Goal: Task Accomplishment & Management: Use online tool/utility

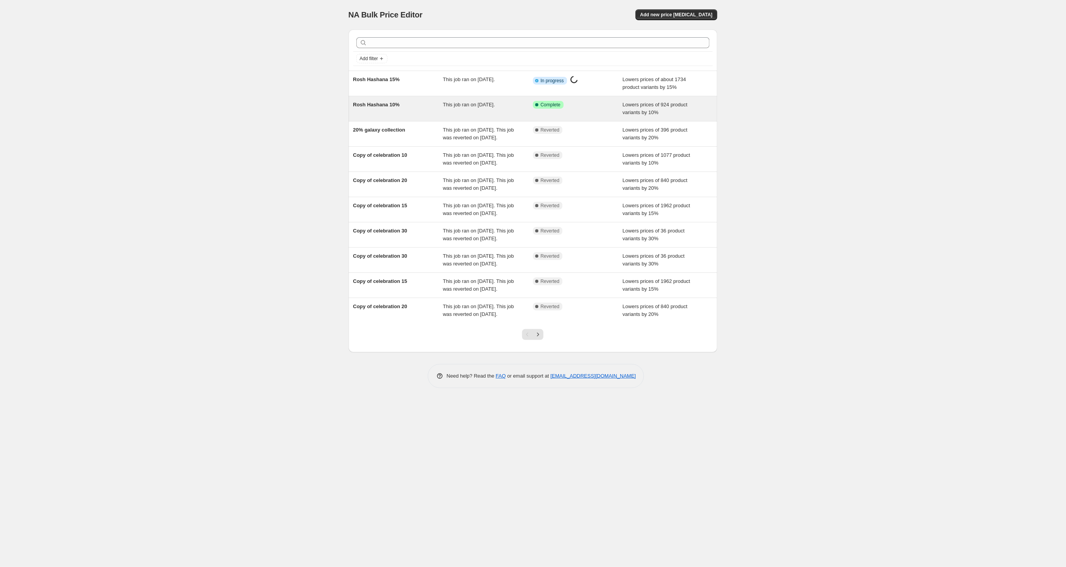
click at [388, 106] on span "Rosh Hashana 10%" at bounding box center [376, 105] width 47 height 6
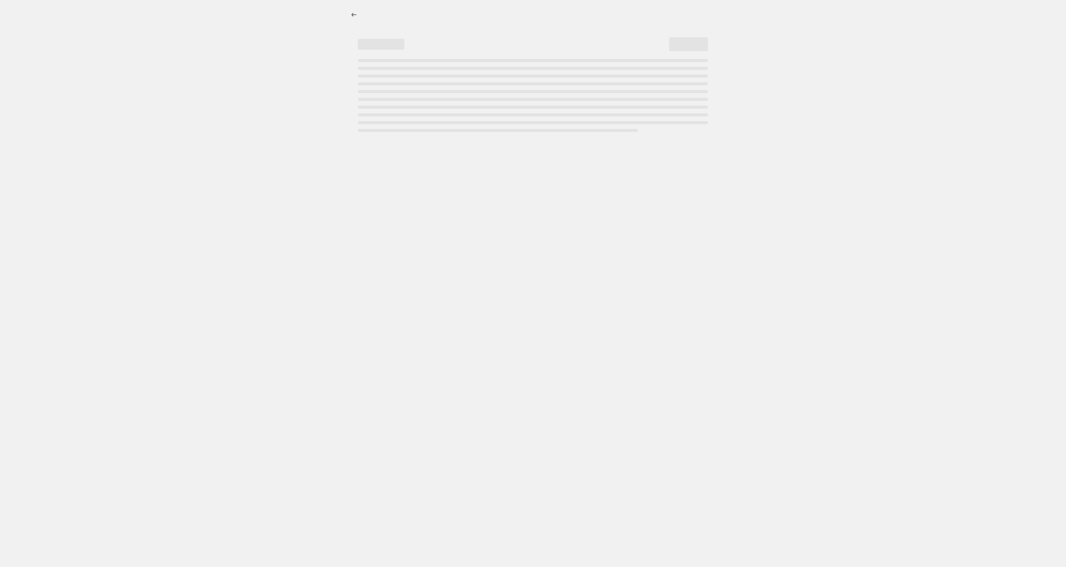
select select "percentage"
select select "tag"
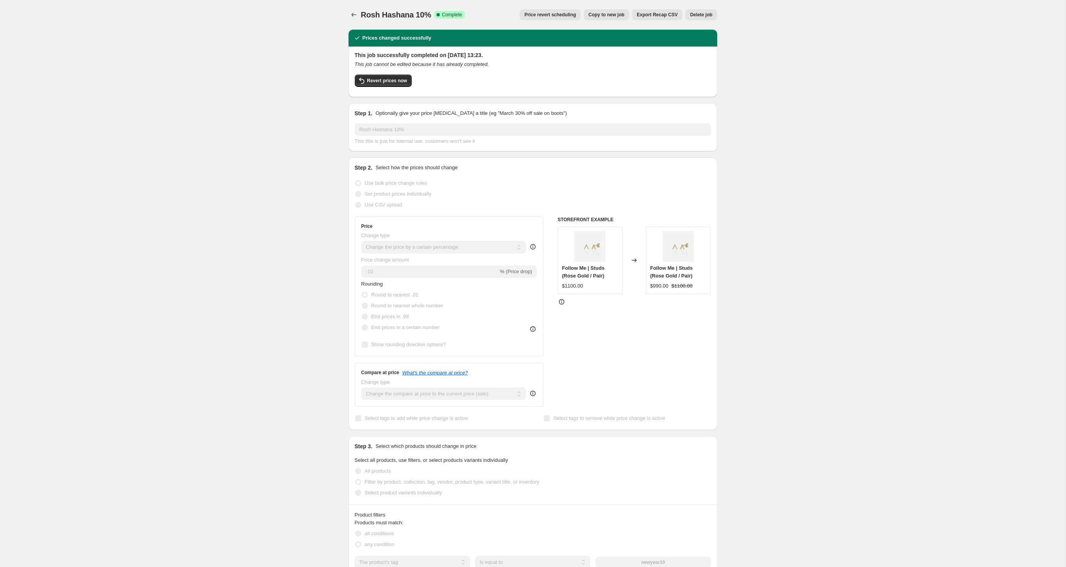
click at [603, 13] on span "Copy to new job" at bounding box center [606, 15] width 36 height 6
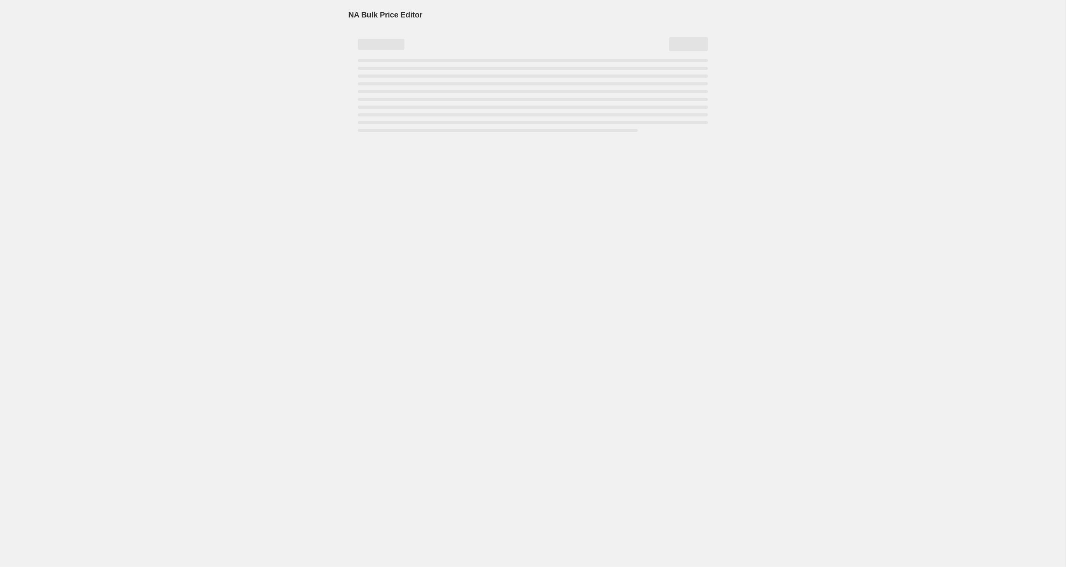
select select "percentage"
select select "tag"
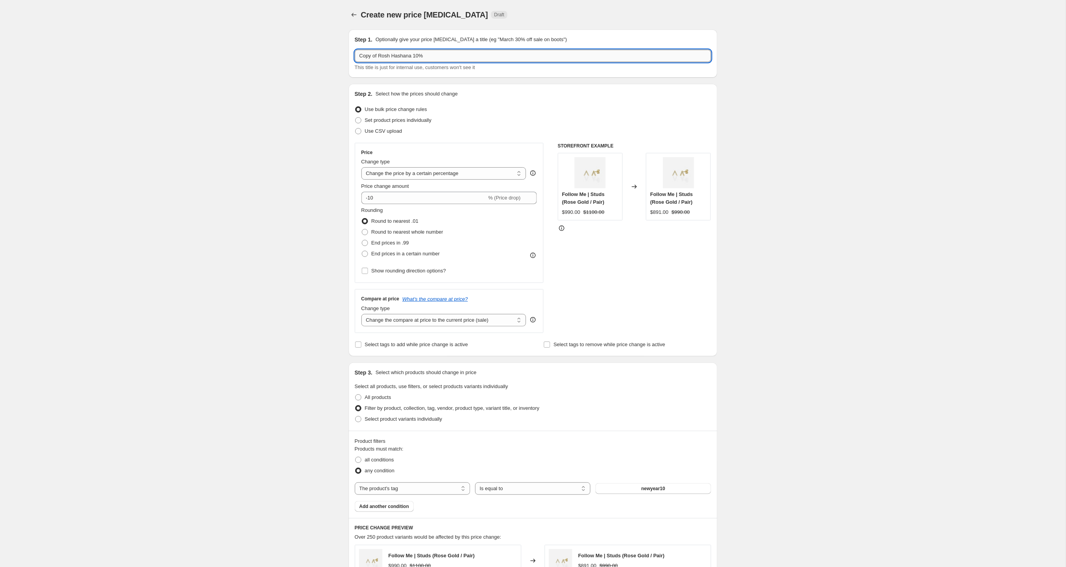
drag, startPoint x: 421, startPoint y: 57, endPoint x: 416, endPoint y: 59, distance: 5.4
click at [417, 58] on input "Copy of Rosh Hashana 10%" at bounding box center [533, 56] width 356 height 12
type input "Copy of Rosh Hashana 20%"
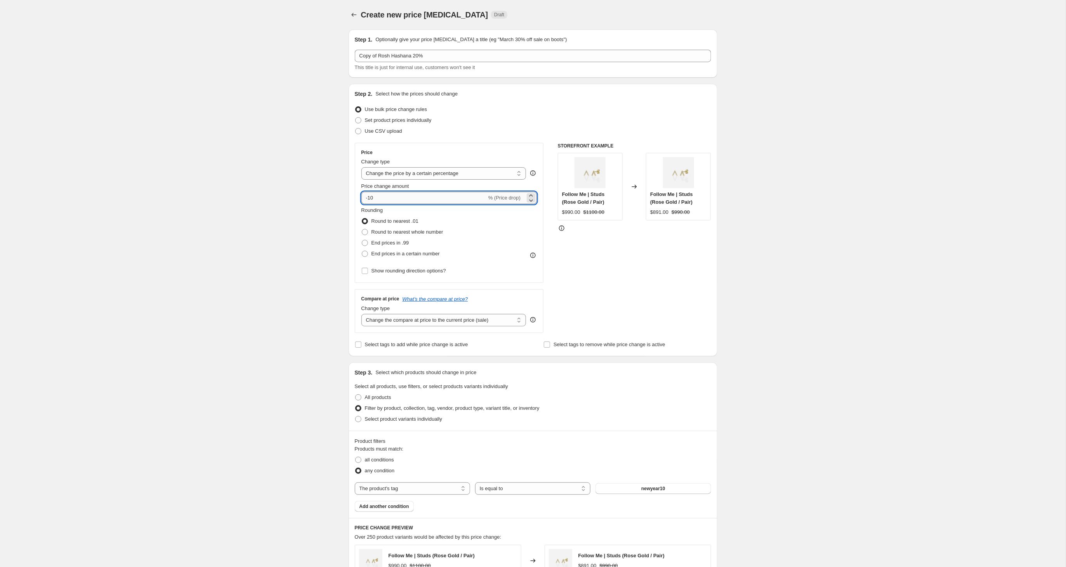
drag, startPoint x: 375, startPoint y: 201, endPoint x: 368, endPoint y: 201, distance: 6.6
click at [368, 201] on input "-10" at bounding box center [423, 198] width 125 height 12
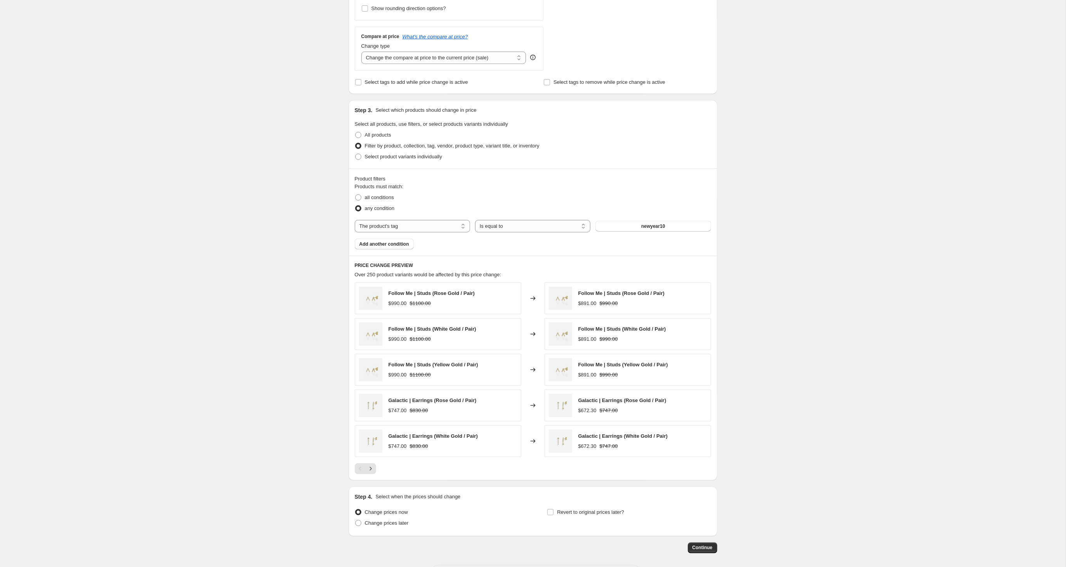
scroll to position [267, 0]
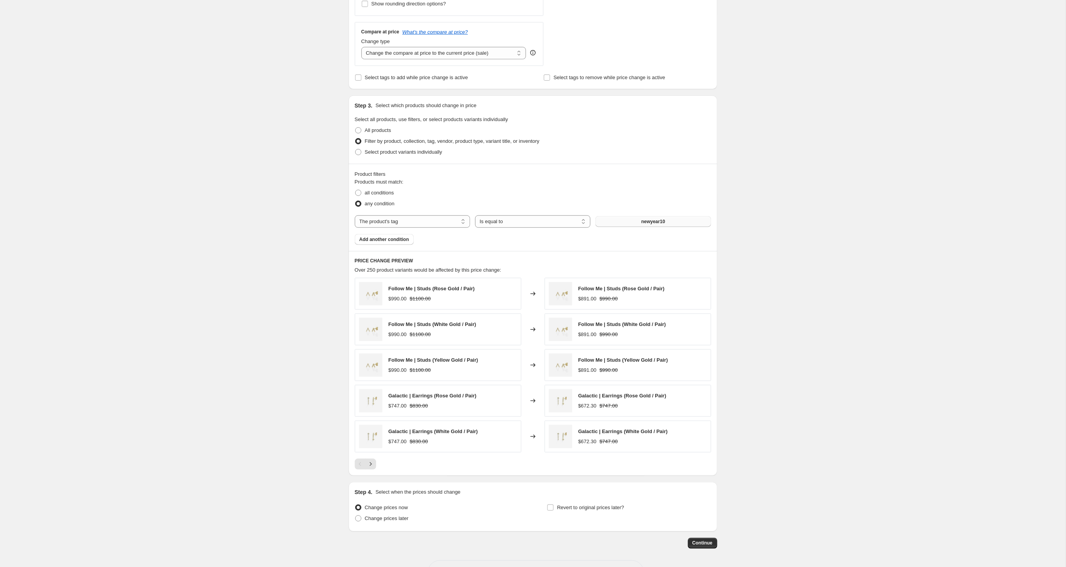
type input "-20"
click at [635, 222] on button "newyear10" at bounding box center [652, 221] width 115 height 11
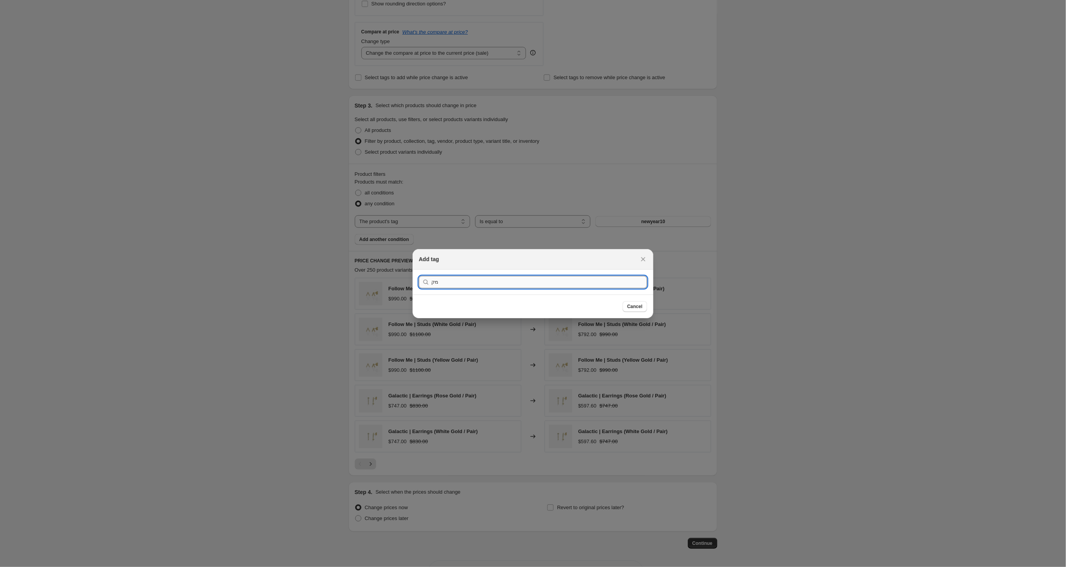
type input "מ"
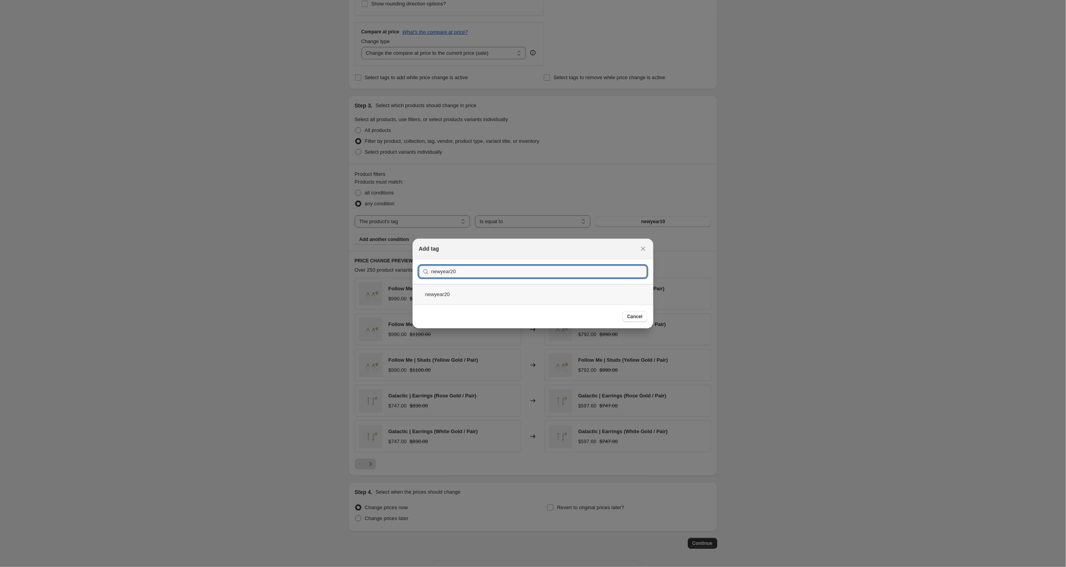
type input "newyear20"
click at [446, 296] on div "newyear20" at bounding box center [532, 294] width 241 height 21
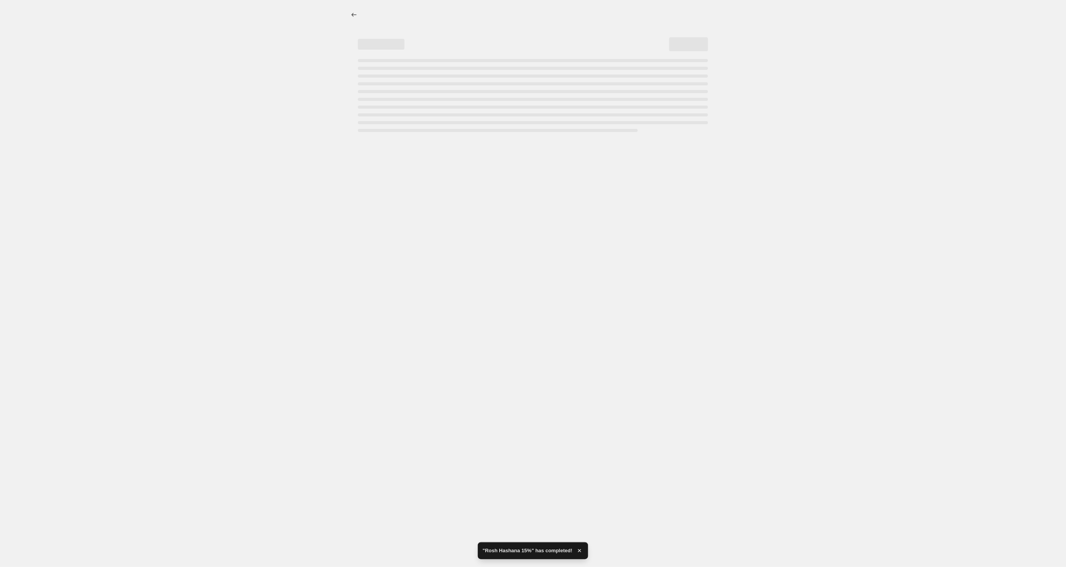
scroll to position [0, 0]
select select "percentage"
select select "tag"
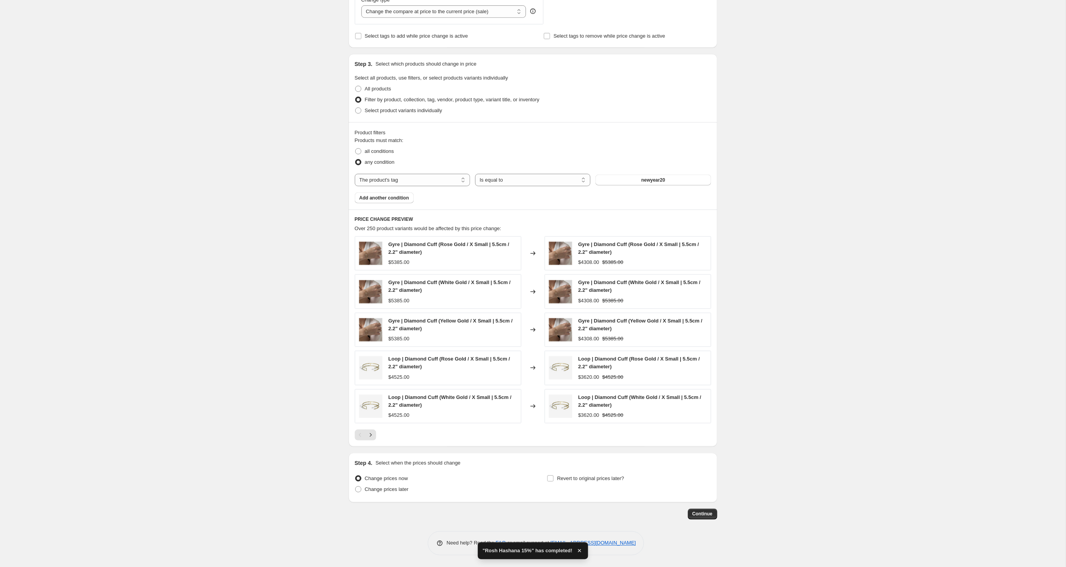
scroll to position [310, 0]
click at [700, 513] on span "Continue" at bounding box center [702, 514] width 20 height 6
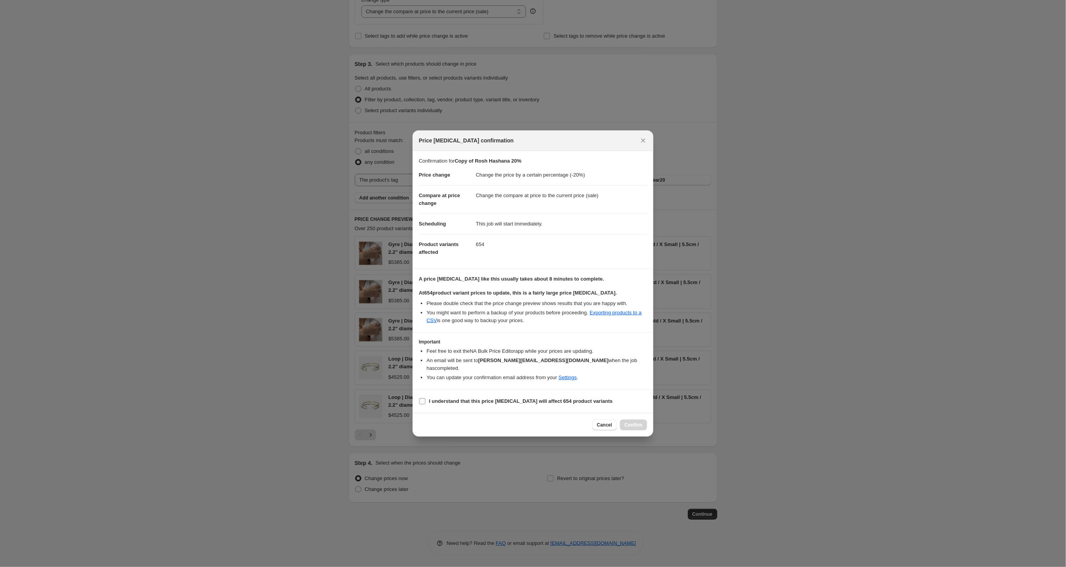
drag, startPoint x: 421, startPoint y: 403, endPoint x: 426, endPoint y: 404, distance: 4.9
click at [421, 403] on input "I understand that this price [MEDICAL_DATA] will affect 654 product variants" at bounding box center [422, 401] width 6 height 6
checkbox input "true"
click at [633, 424] on span "Confirm" at bounding box center [633, 425] width 18 height 6
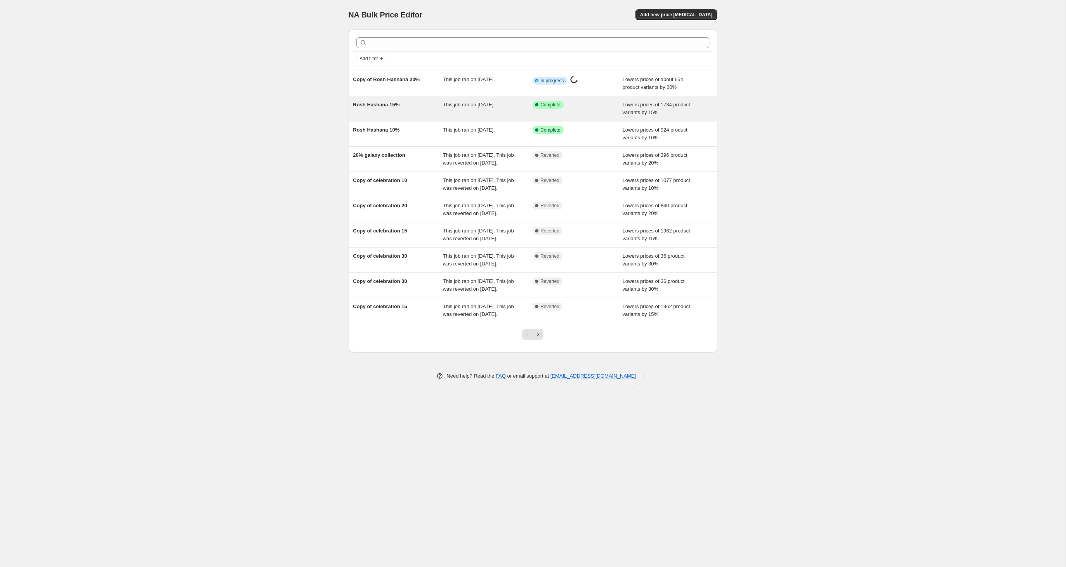
click at [388, 110] on div "Rosh Hashana 15%" at bounding box center [398, 109] width 90 height 16
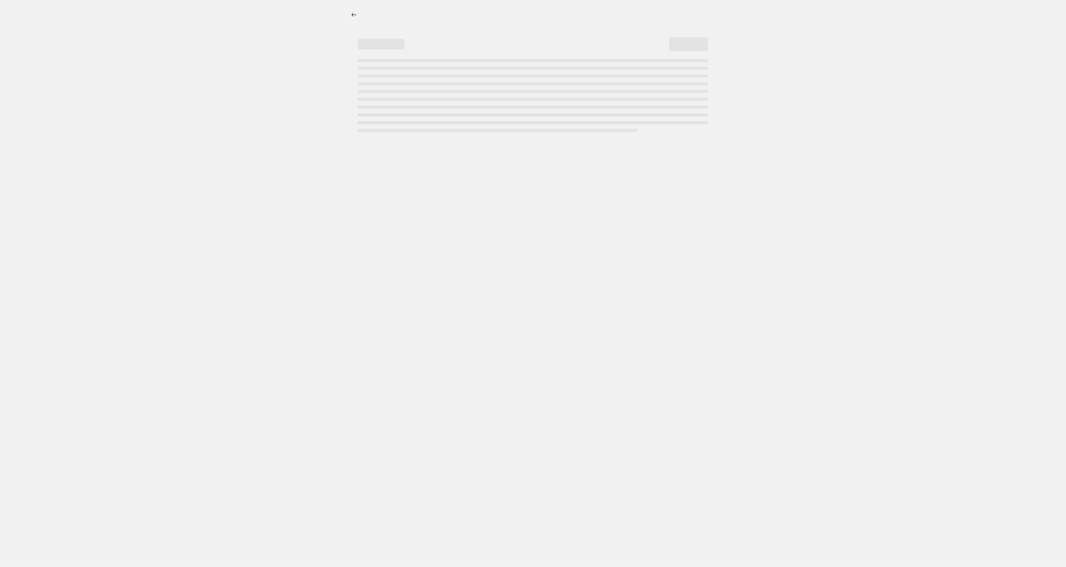
select select "percentage"
select select "tag"
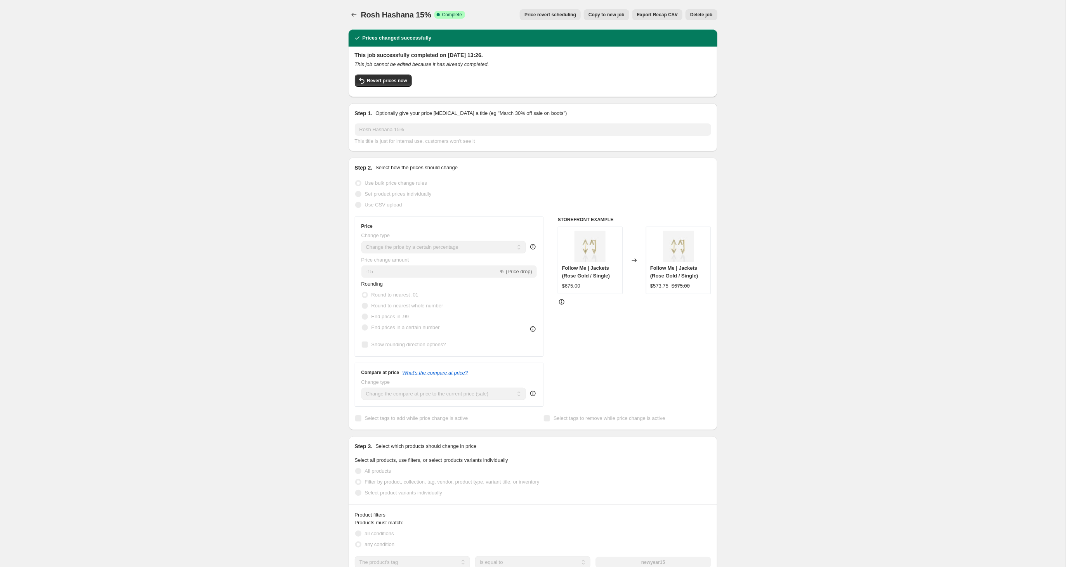
click at [595, 12] on span "Copy to new job" at bounding box center [606, 15] width 36 height 6
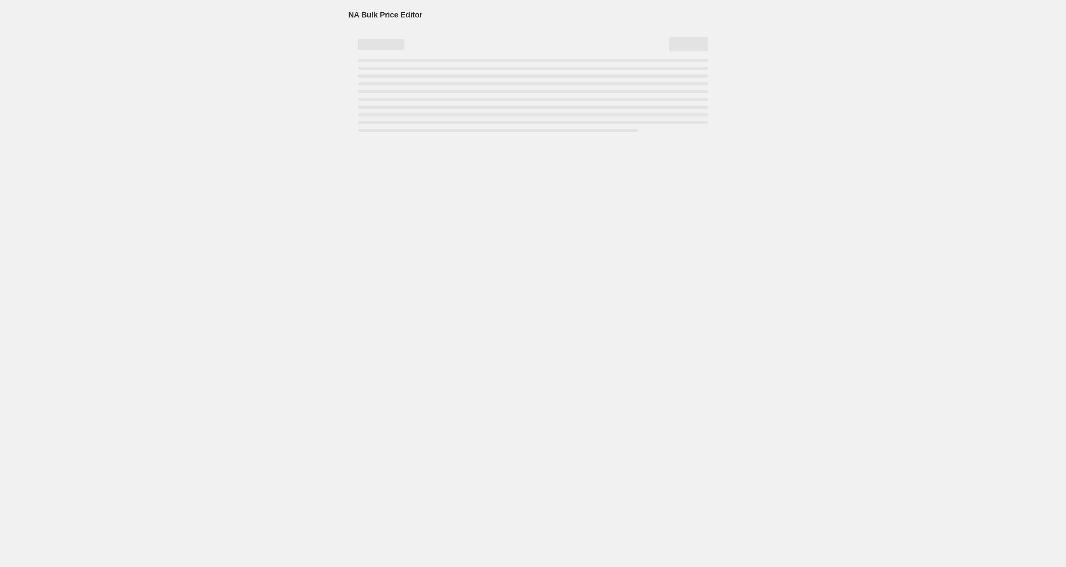
select select "percentage"
select select "tag"
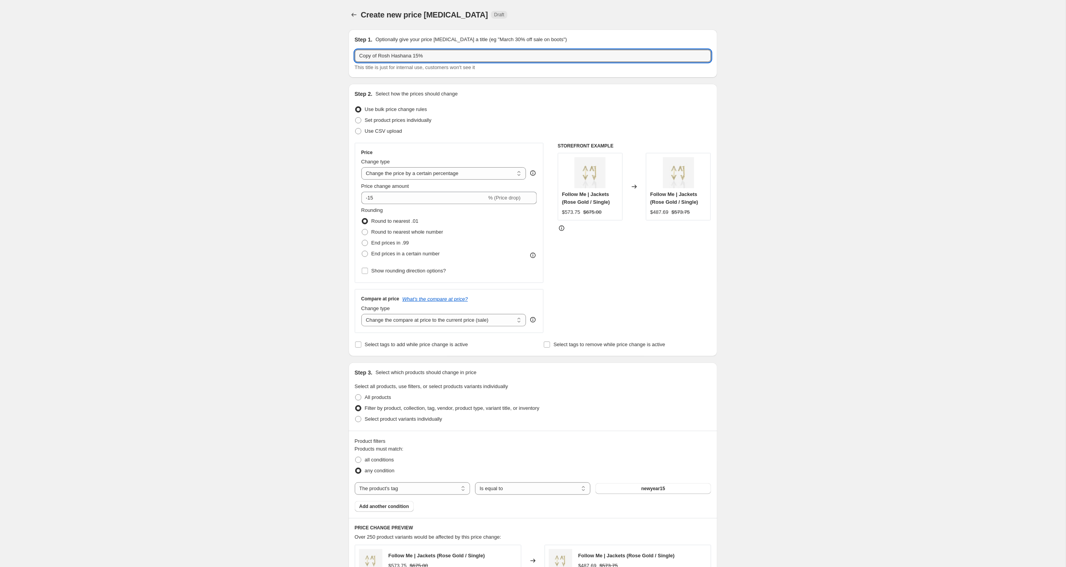
drag, startPoint x: 423, startPoint y: 57, endPoint x: 418, endPoint y: 69, distance: 13.0
click at [417, 58] on input "Copy of Rosh Hashana 15%" at bounding box center [533, 56] width 356 height 12
type input "Copy of Rosh Hashana 30%"
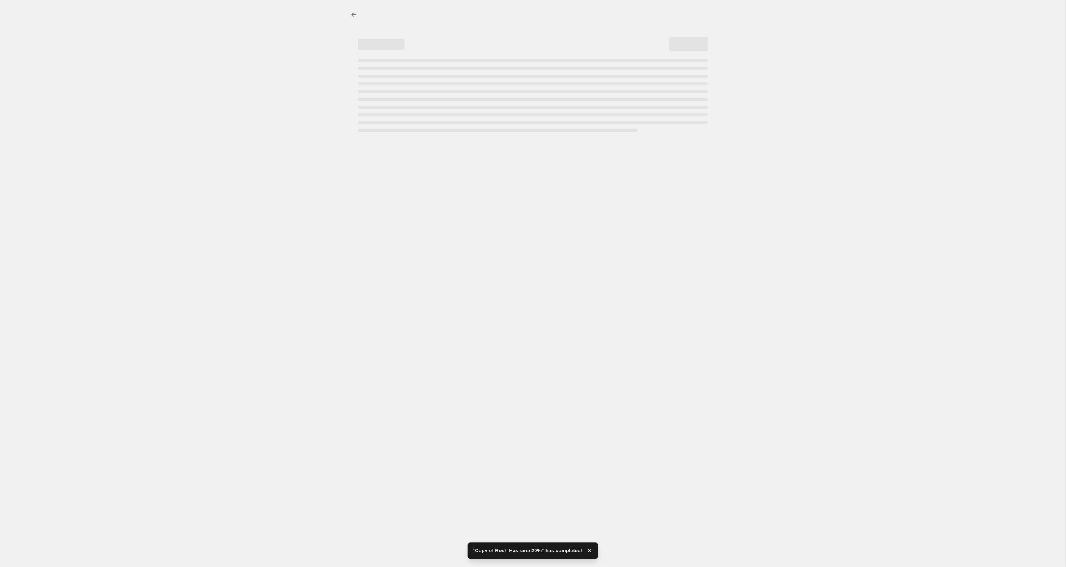
select select "percentage"
select select "tag"
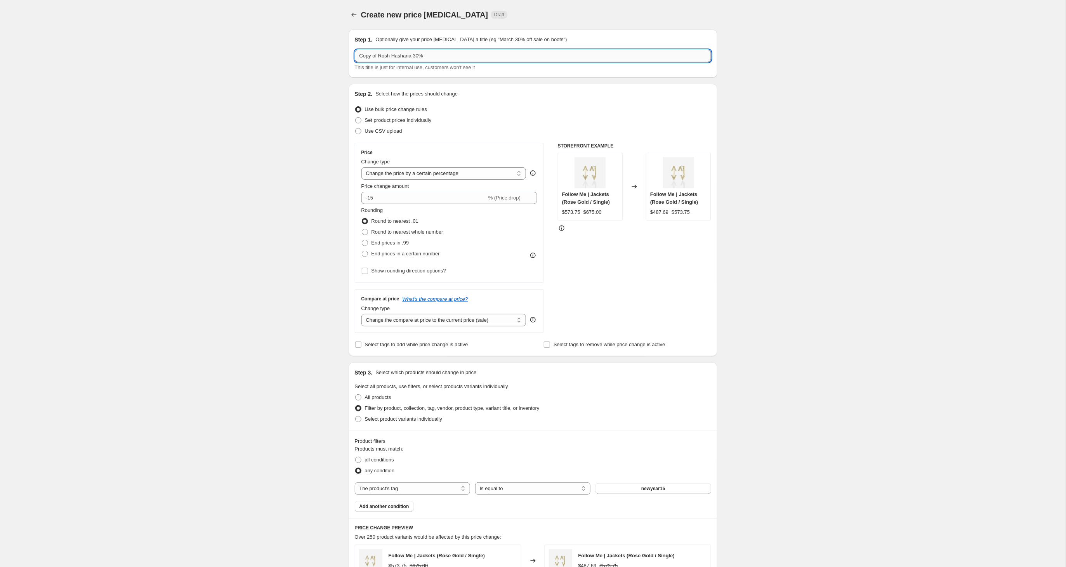
drag, startPoint x: 421, startPoint y: 56, endPoint x: 420, endPoint y: 61, distance: 5.6
click at [417, 56] on input "Copy of Rosh Hashana 30%" at bounding box center [533, 56] width 356 height 12
type input "Copy of Rosh Hashana 25%"
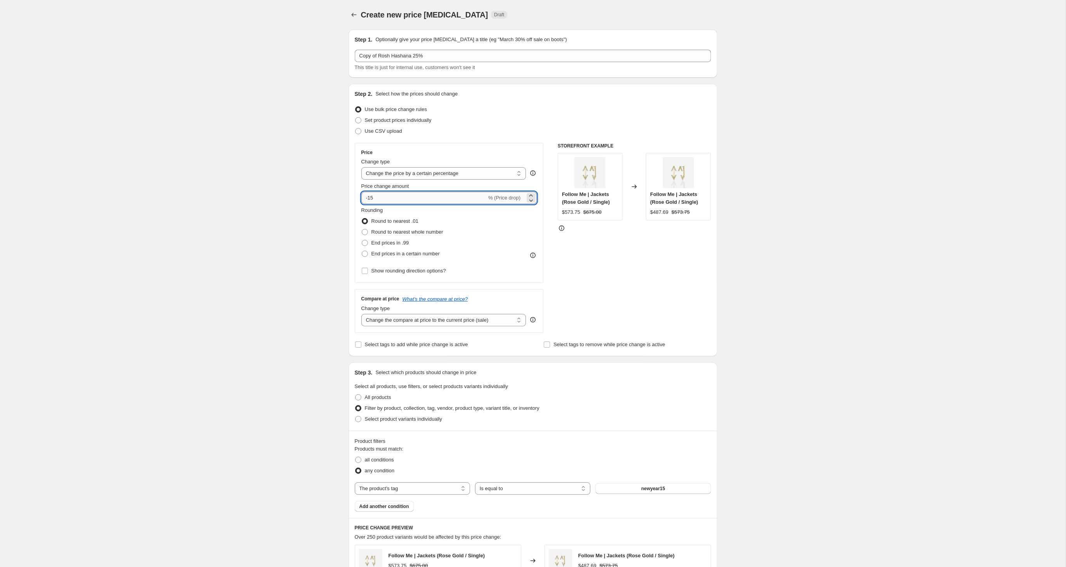
drag, startPoint x: 374, startPoint y: 196, endPoint x: 376, endPoint y: 202, distance: 5.8
click at [369, 198] on input "-15" at bounding box center [423, 198] width 125 height 12
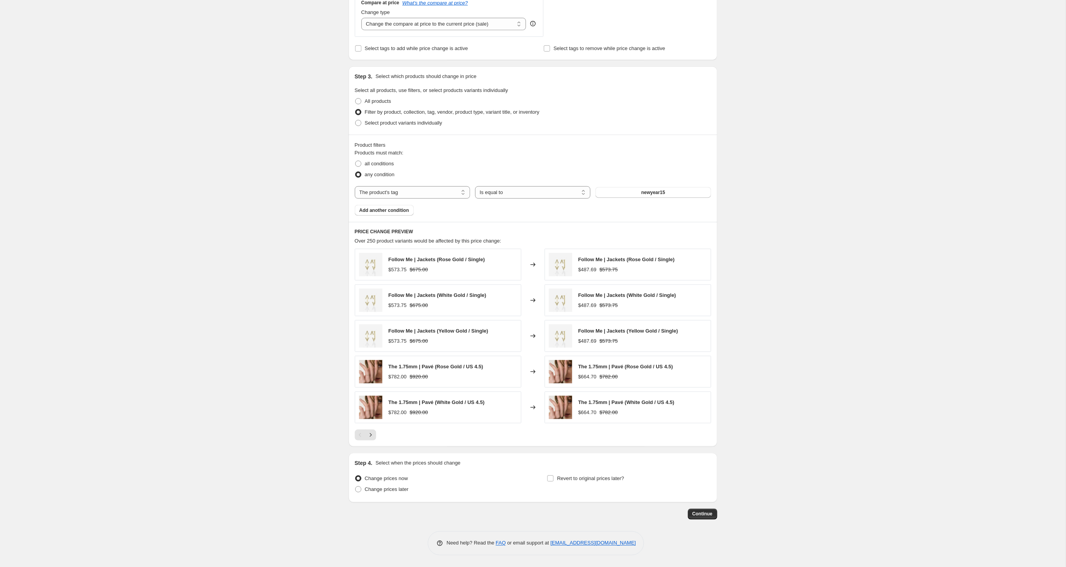
scroll to position [298, 0]
type input "-25"
click at [604, 188] on button "newyear15" at bounding box center [652, 192] width 115 height 11
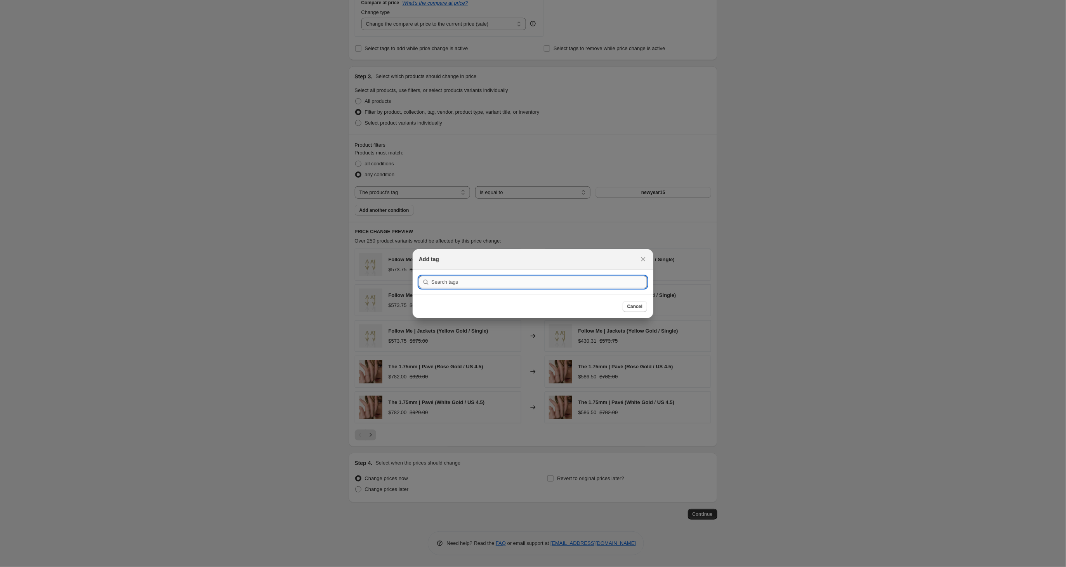
click at [457, 280] on input ":r55:" at bounding box center [539, 282] width 216 height 12
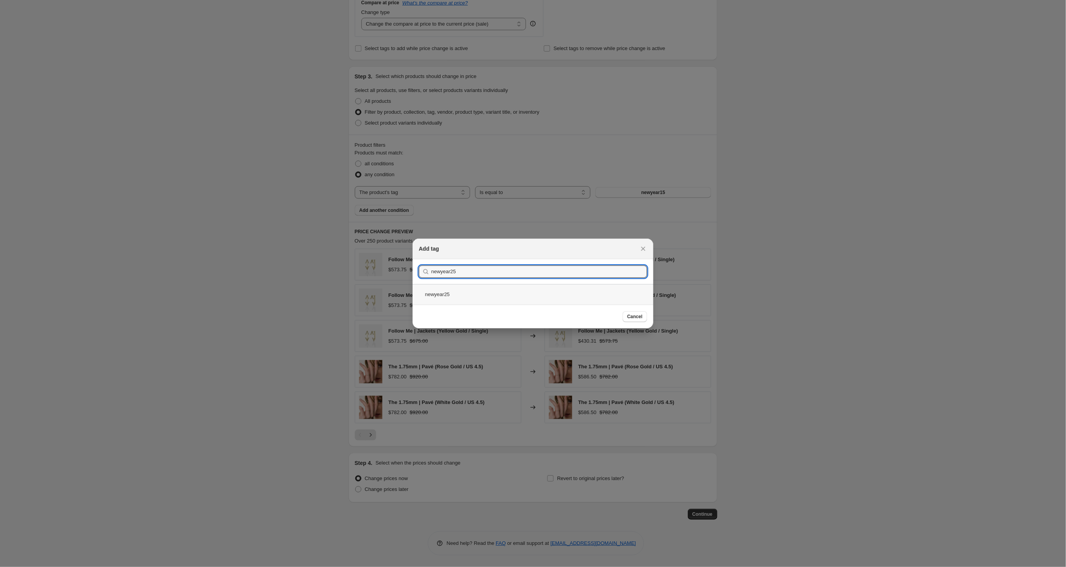
type input "newyear25"
click at [441, 294] on div "newyear25" at bounding box center [532, 294] width 241 height 21
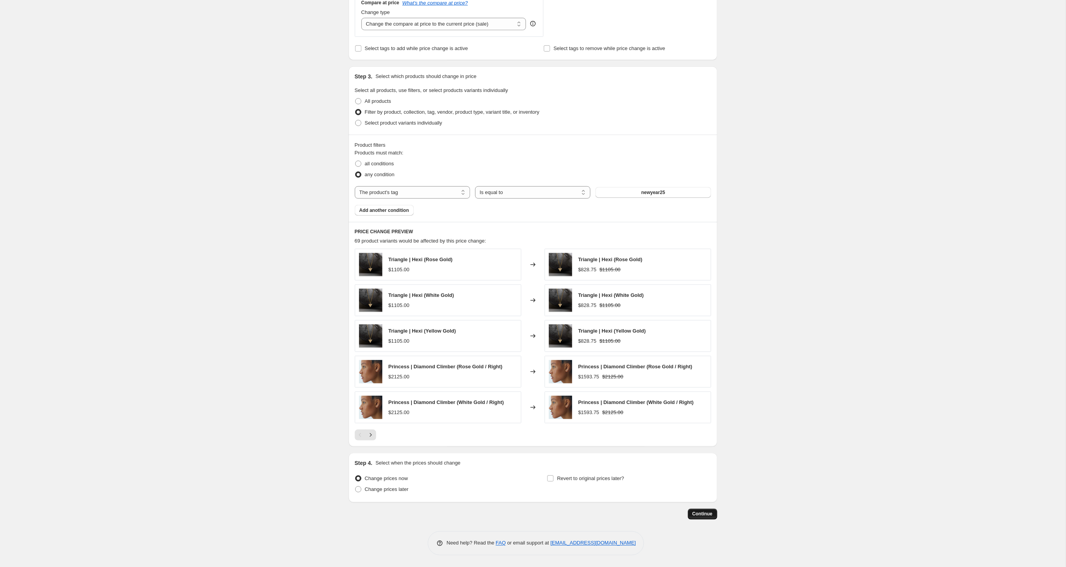
click at [699, 515] on span "Continue" at bounding box center [702, 514] width 20 height 6
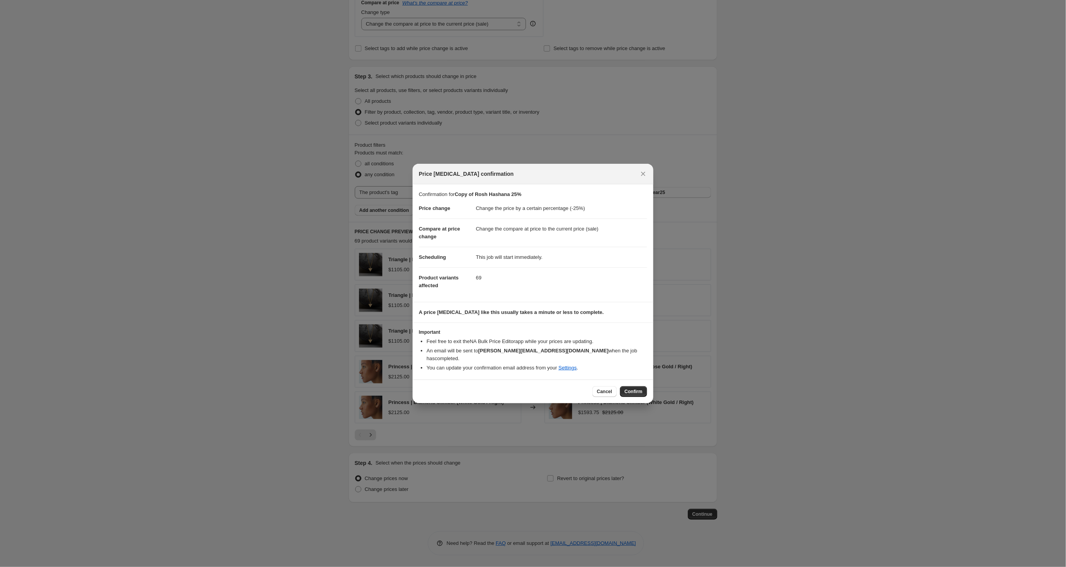
click at [640, 388] on span "Confirm" at bounding box center [633, 391] width 18 height 6
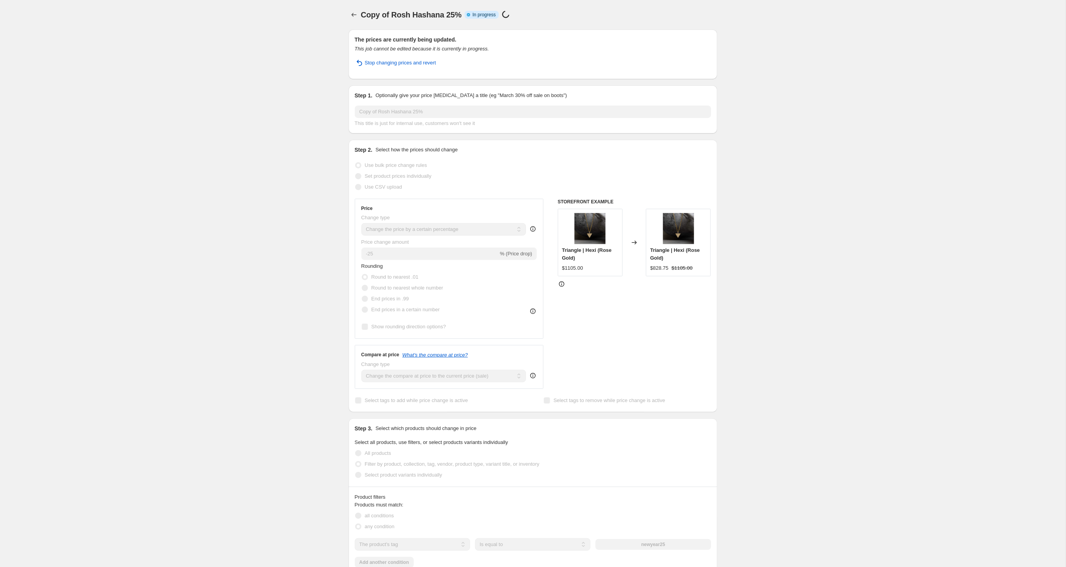
select select "percentage"
select select "tag"
